Goal: Task Accomplishment & Management: Use online tool/utility

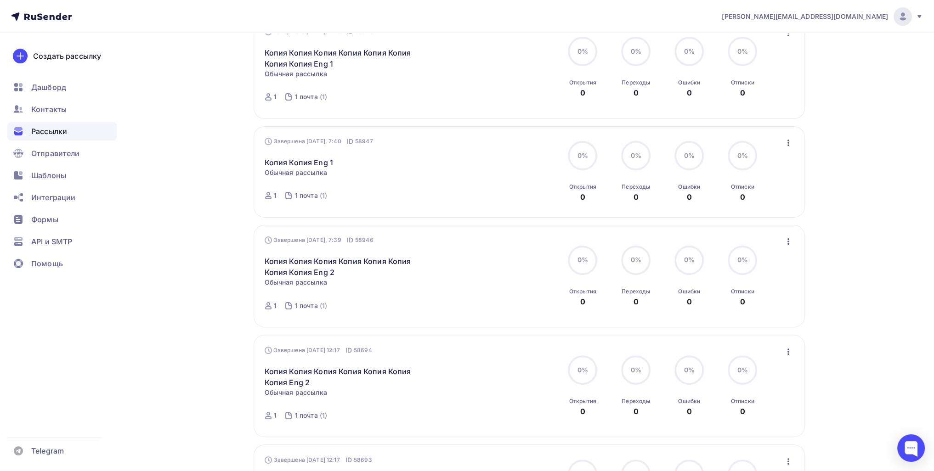
scroll to position [367, 0]
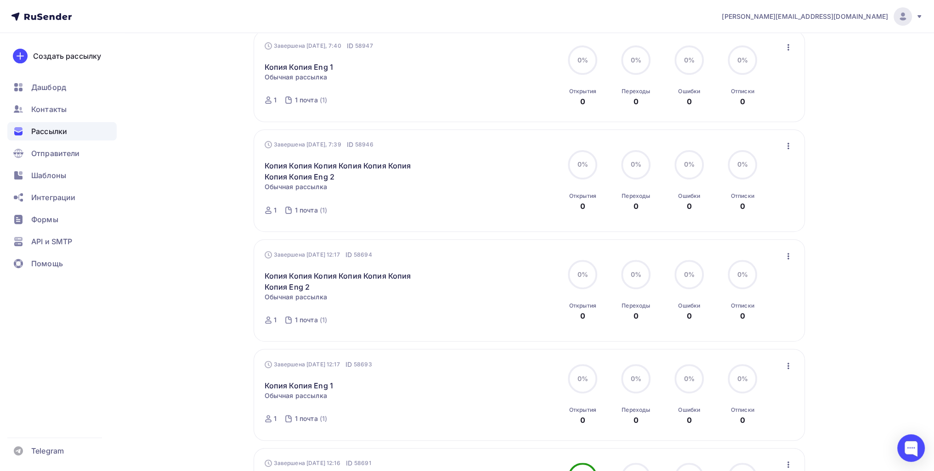
click at [783, 144] on icon "button" at bounding box center [788, 146] width 11 height 11
click at [776, 202] on div "Копировать в новую" at bounding box center [746, 206] width 94 height 11
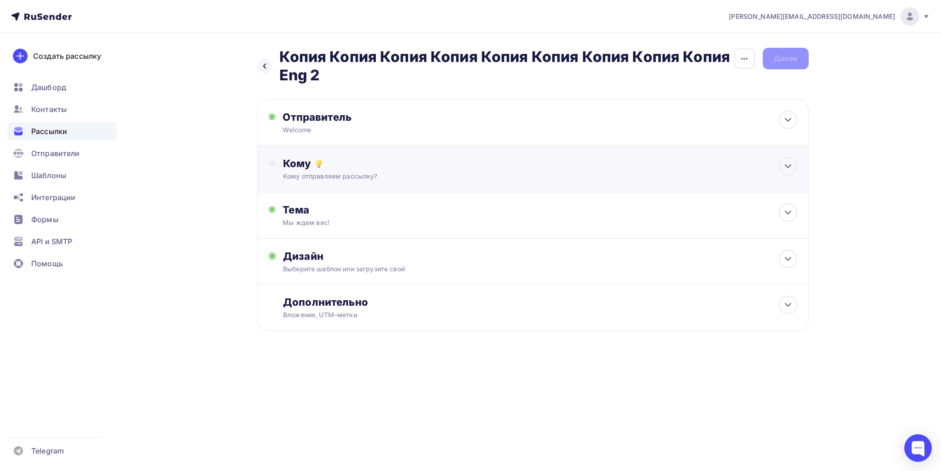
click at [377, 153] on div "Кому Кому отправляем рассылку? Списки получателей Выберите список Все списки id…" at bounding box center [532, 169] width 551 height 46
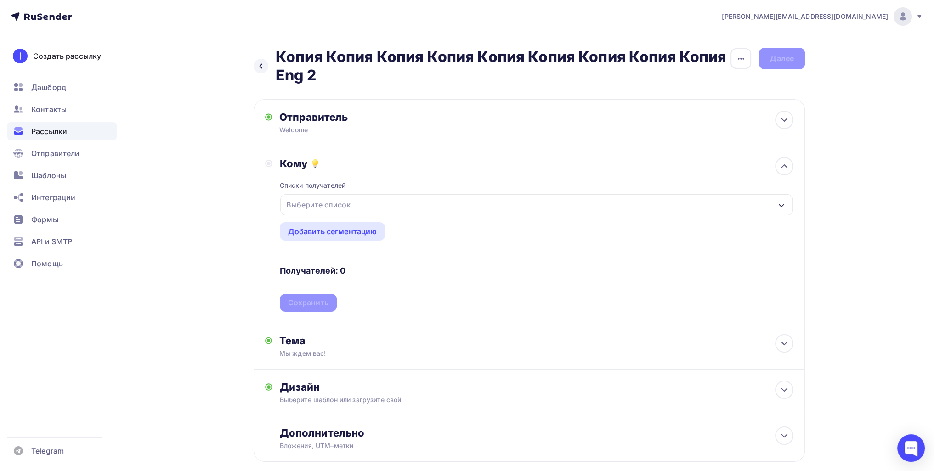
click at [358, 205] on div "Выберите список" at bounding box center [536, 204] width 513 height 21
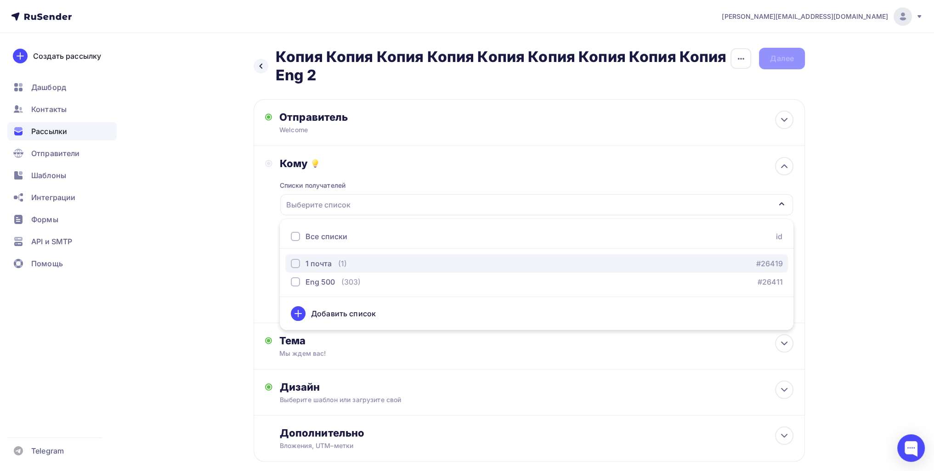
click at [340, 267] on div "(1)" at bounding box center [342, 263] width 9 height 11
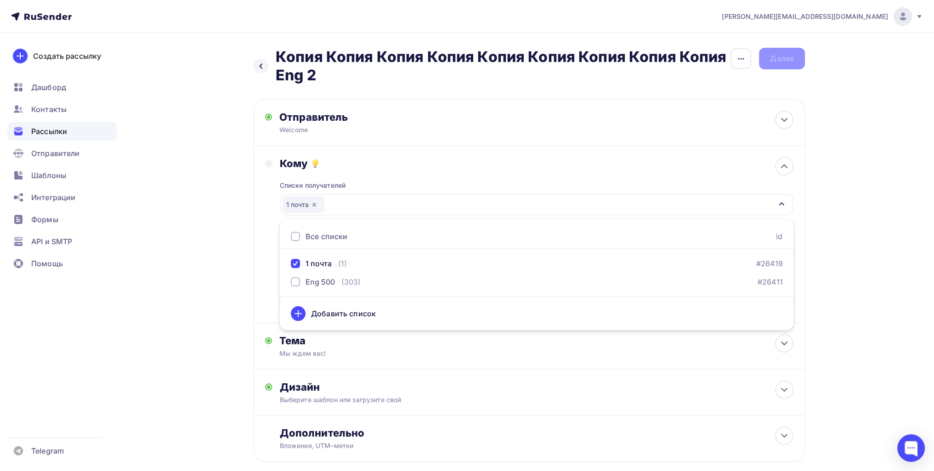
click at [191, 274] on div "Назад Копия Копия Копия Копия Копия Копия Копия Копия Копия Eng 2 Копия Копия К…" at bounding box center [466, 277] width 753 height 488
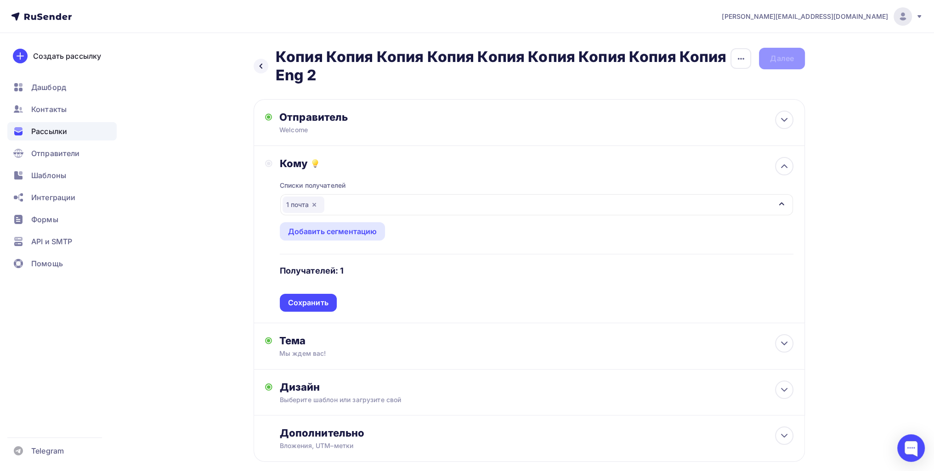
click at [324, 296] on div "Сохранить" at bounding box center [308, 303] width 57 height 18
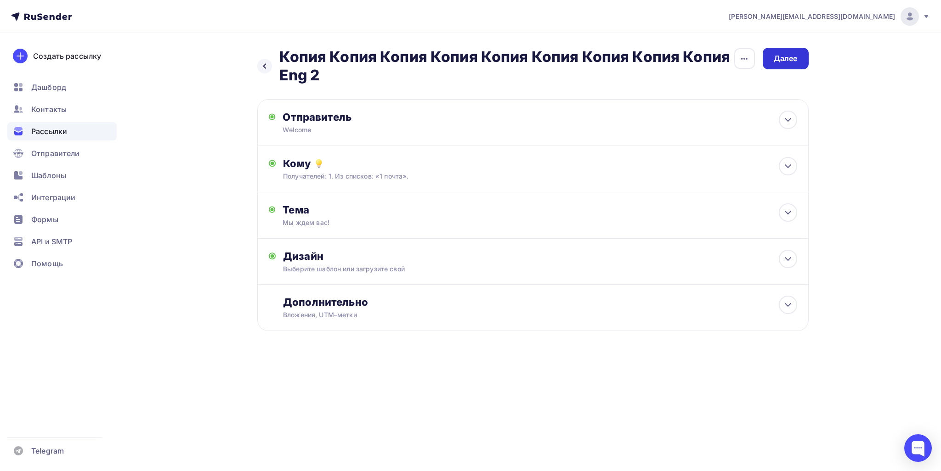
click at [774, 54] on div "Далее" at bounding box center [785, 58] width 24 height 11
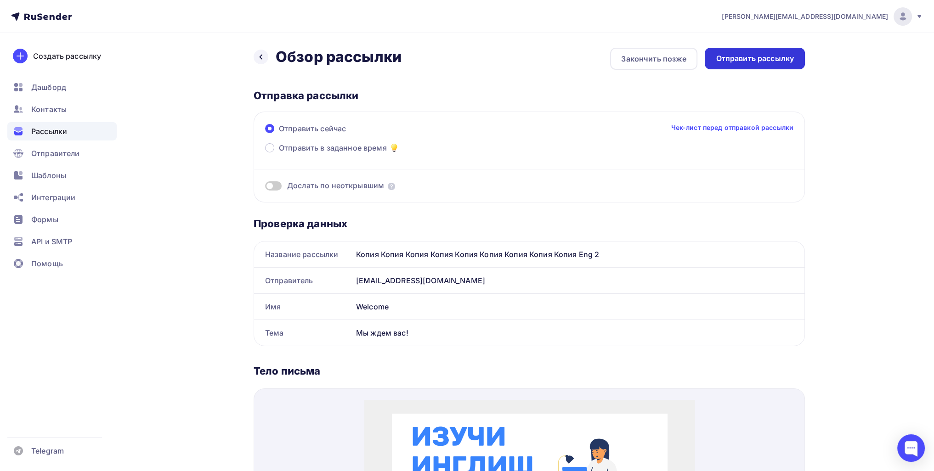
click at [780, 57] on div "Отправить рассылку" at bounding box center [755, 58] width 78 height 11
